Goal: Information Seeking & Learning: Learn about a topic

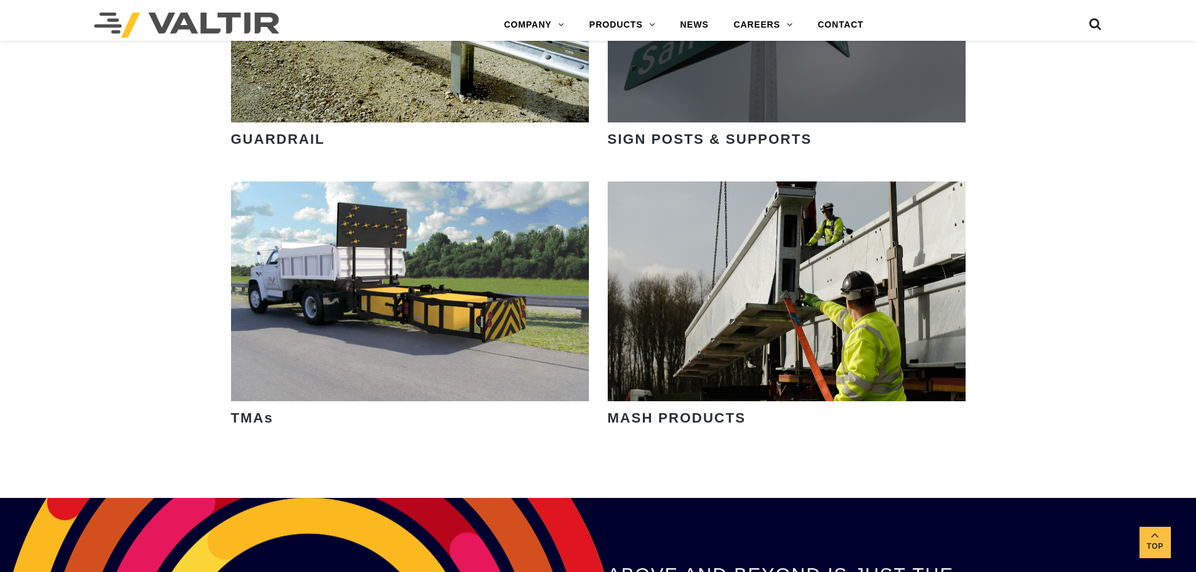
scroll to position [1695, 0]
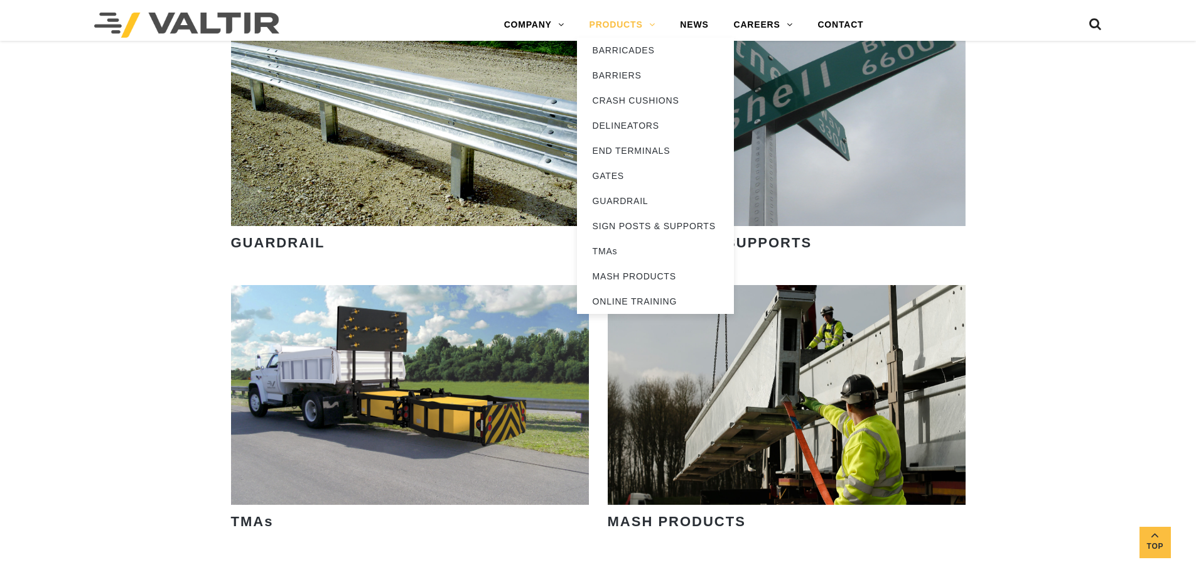
click at [621, 22] on link "PRODUCTS" at bounding box center [622, 25] width 91 height 25
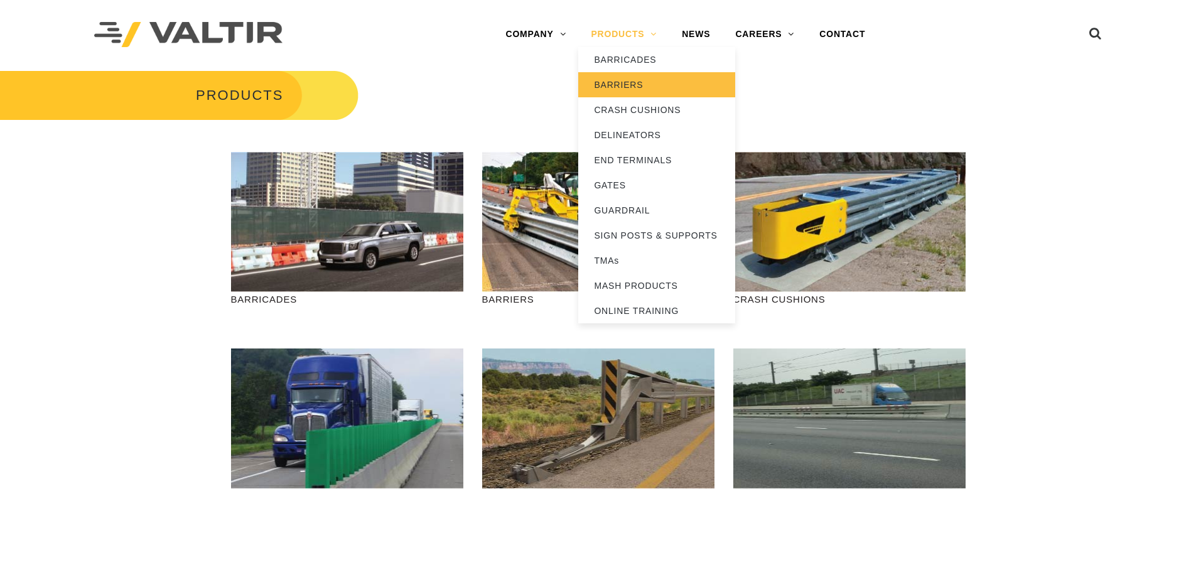
click at [625, 83] on link "BARRIERS" at bounding box center [656, 84] width 157 height 25
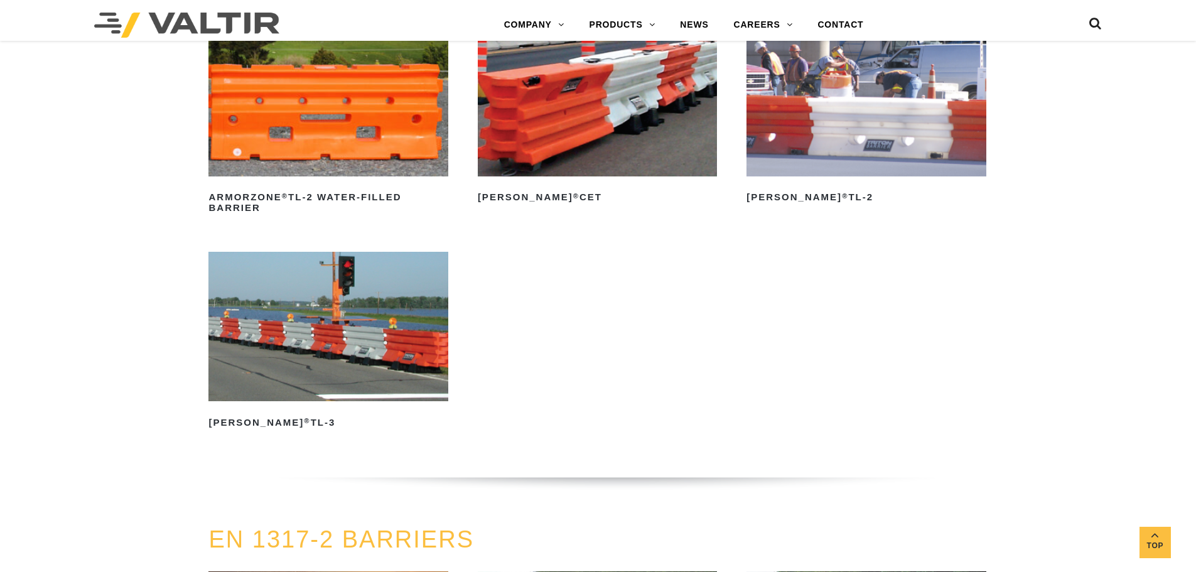
scroll to position [2009, 0]
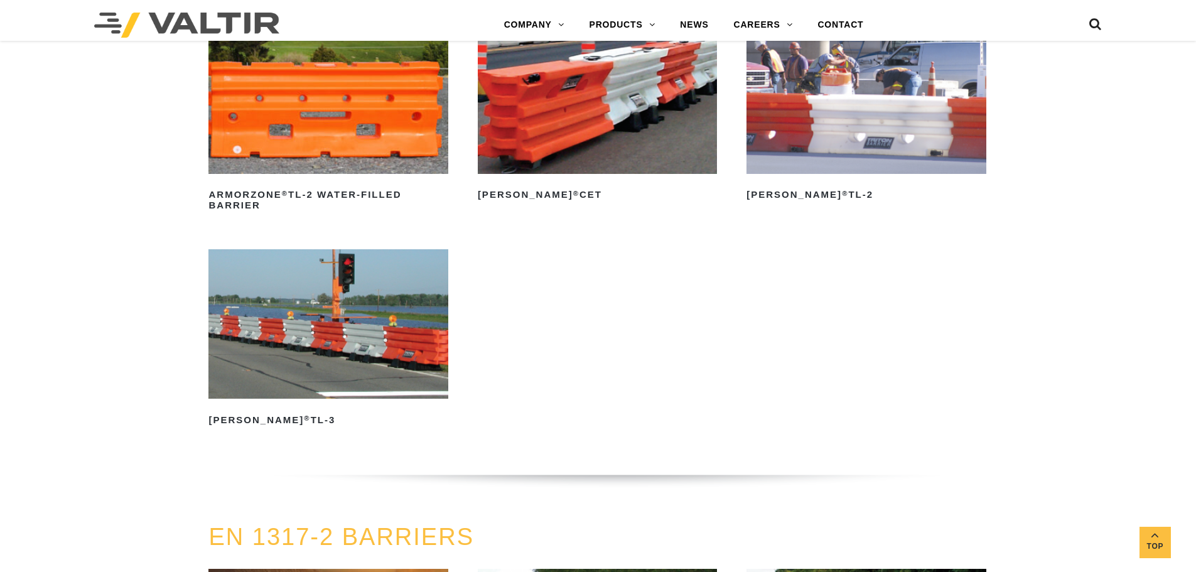
click at [372, 152] on img at bounding box center [327, 98] width 239 height 149
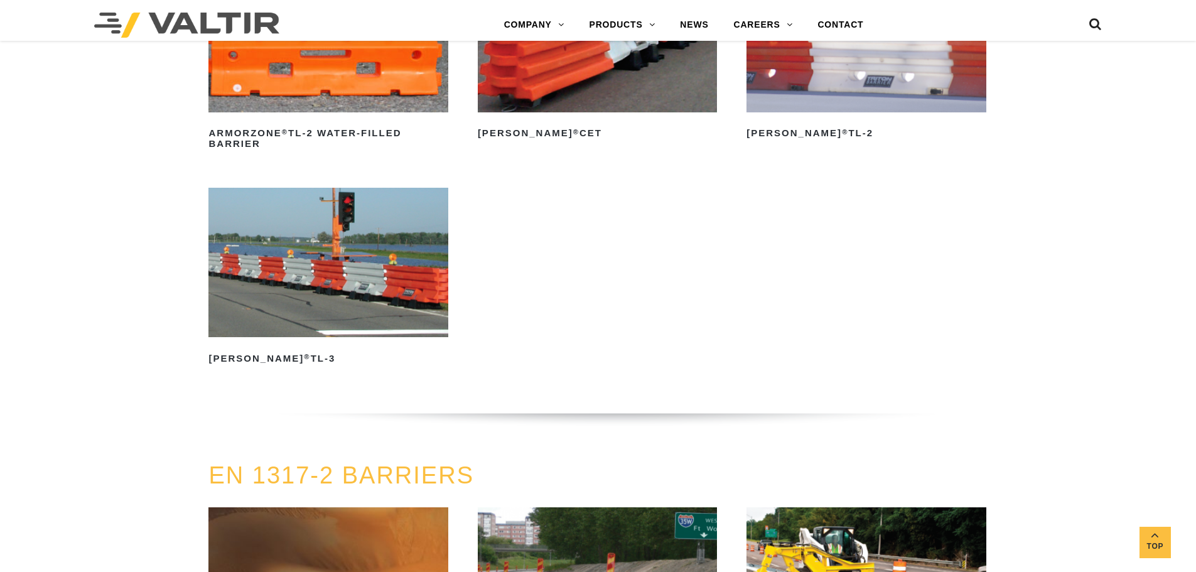
scroll to position [2323, 0]
